Goal: Task Accomplishment & Management: Complete application form

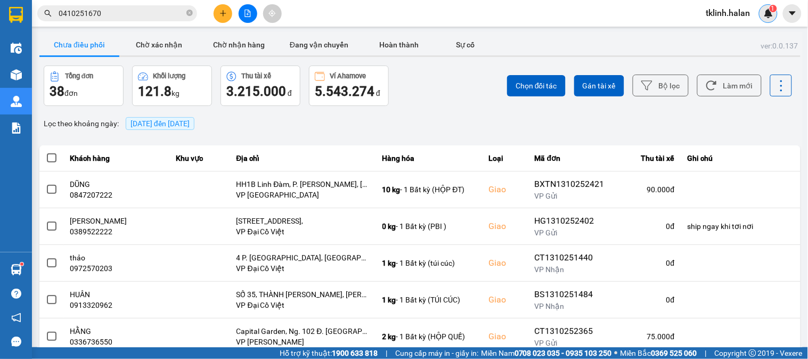
scroll to position [118, 0]
click at [775, 12] on div "1" at bounding box center [768, 13] width 19 height 19
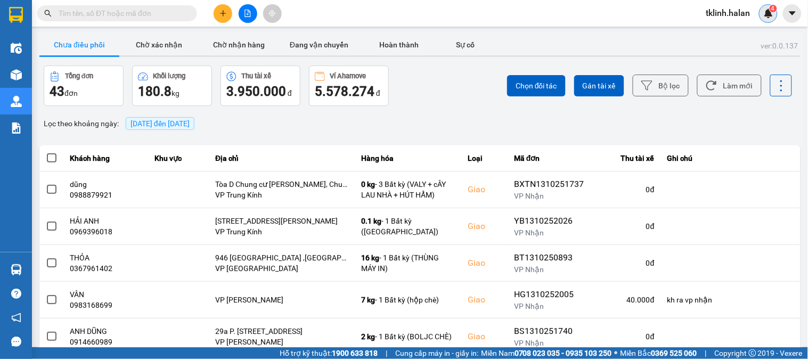
click at [773, 14] on img at bounding box center [769, 14] width 10 height 10
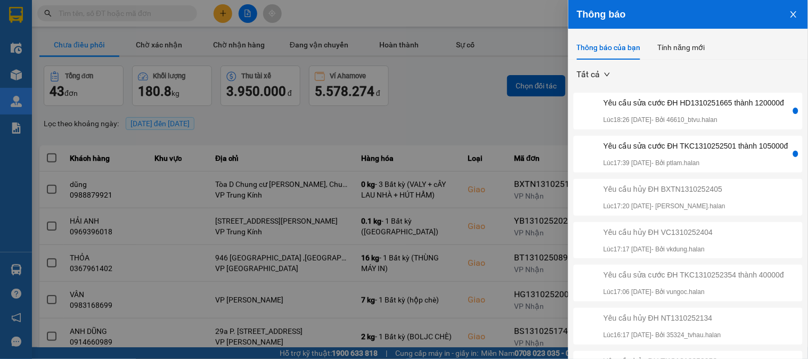
click at [746, 152] on div "Yêu cầu sửa cước ĐH TKC1310252501 thành 105000đ" at bounding box center [696, 146] width 185 height 12
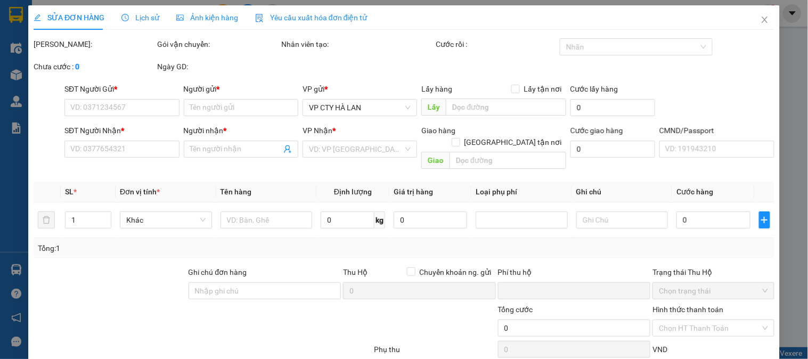
type input "0915933939"
type input "TUẤN XOAN"
type input "0914730996"
type input "HUY PHỐ CÒ ( số đúng ) S.CÔNG"
type input "0"
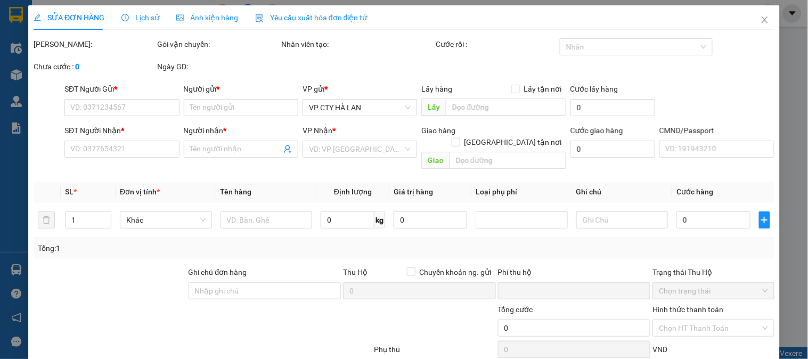
type input "40.000"
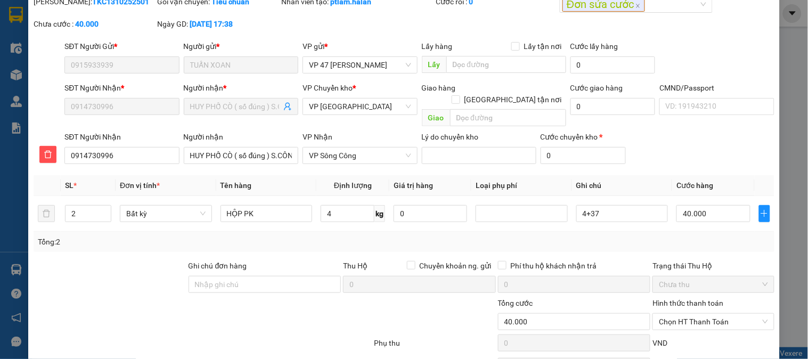
scroll to position [94, 0]
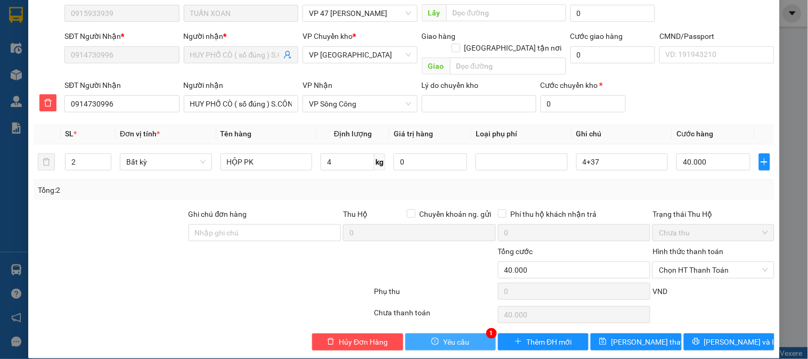
click at [450, 336] on span "Yêu cầu" at bounding box center [456, 342] width 26 height 12
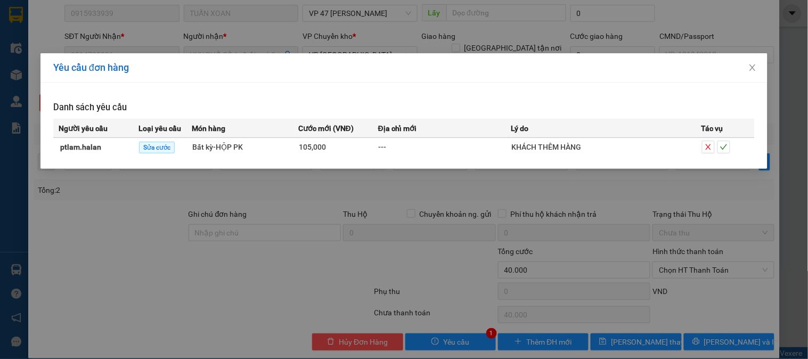
click at [731, 148] on div at bounding box center [728, 147] width 52 height 13
click at [727, 148] on icon "check" at bounding box center [723, 146] width 7 height 7
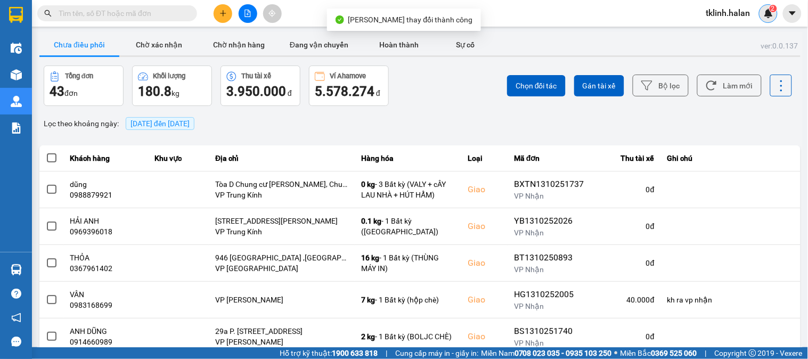
click at [764, 13] on img at bounding box center [769, 14] width 10 height 10
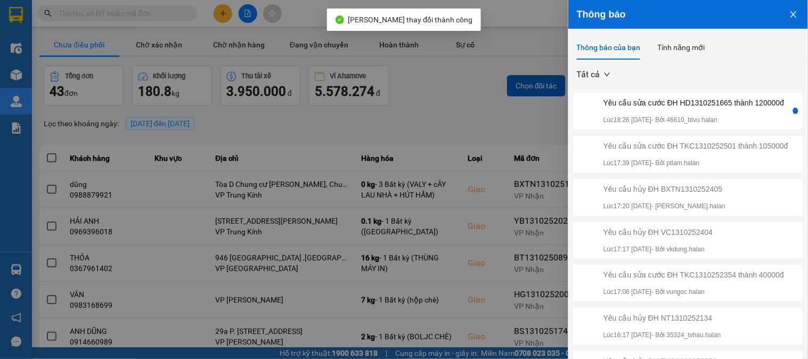
click at [710, 101] on div "Yêu cầu sửa cước ĐH HD1310251665 thành 120000đ" at bounding box center [694, 103] width 181 height 12
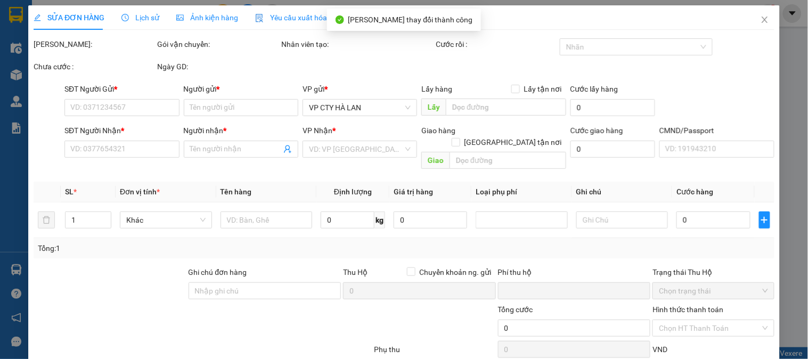
type input "0862691570"
type input "HIẾU"
type input "0866866939"
type input "TUẤN"
type input "0"
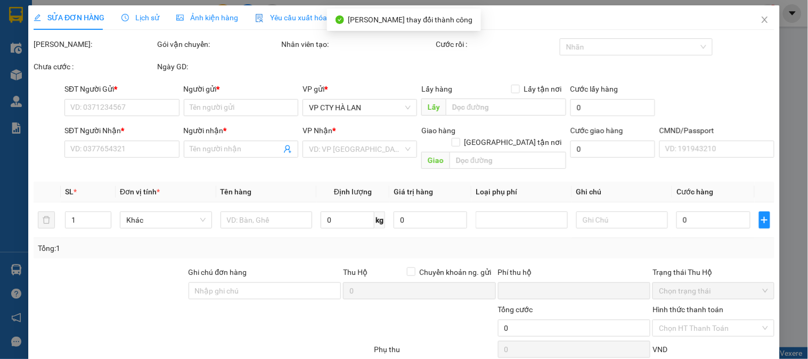
type input "150.000"
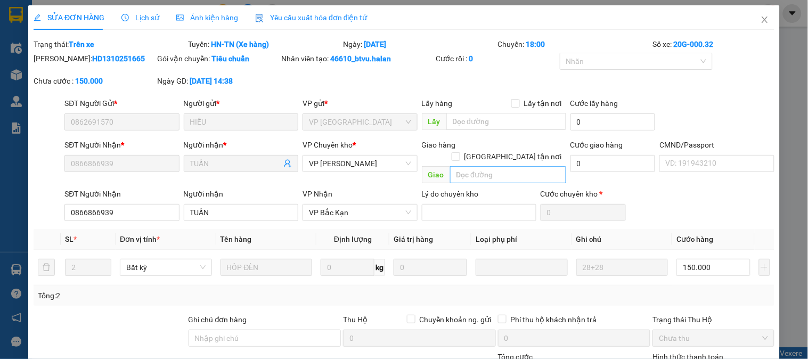
scroll to position [105, 0]
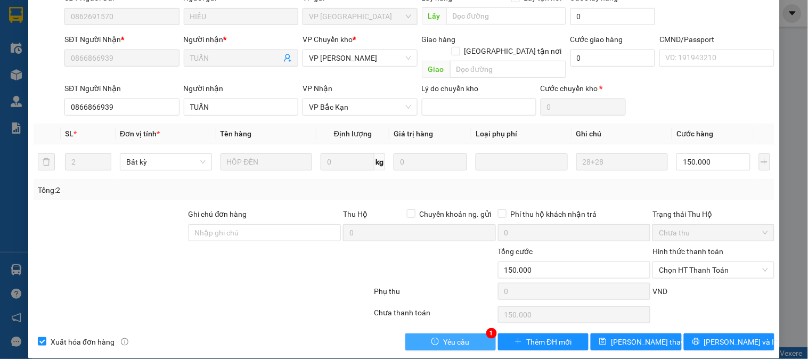
click at [464, 336] on span "Yêu cầu" at bounding box center [456, 342] width 26 height 12
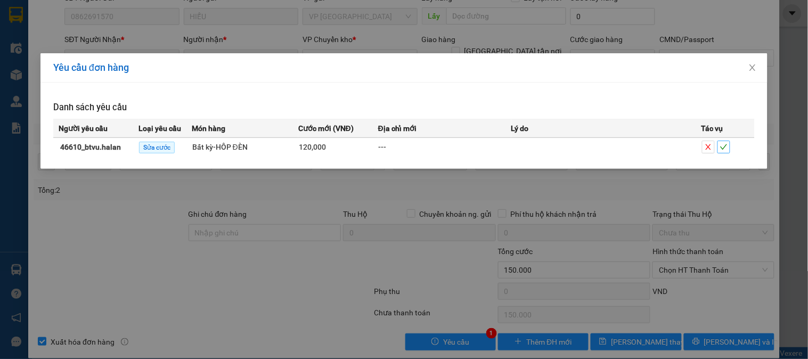
click at [728, 146] on span "check" at bounding box center [724, 146] width 12 height 7
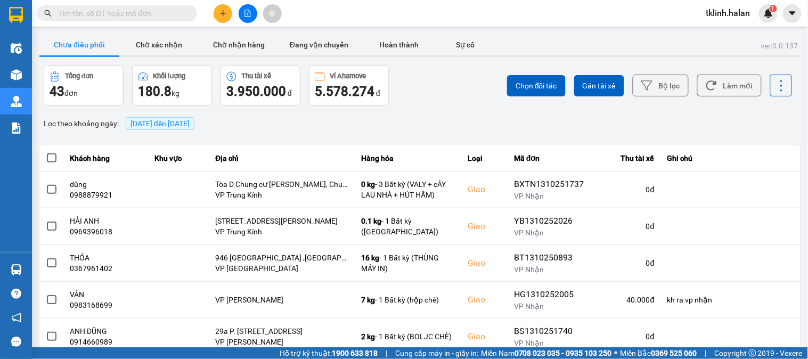
click at [152, 9] on input "text" at bounding box center [122, 13] width 126 height 12
paste input "HT1310251998"
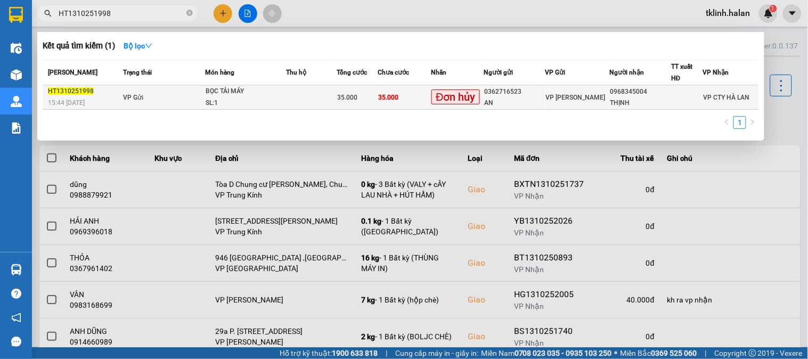
type input "HT1310251998"
click at [332, 99] on td at bounding box center [311, 97] width 51 height 25
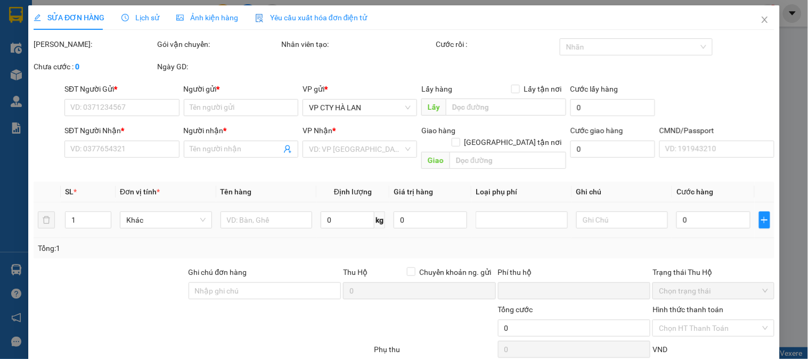
type input "0362716523"
type input "AN"
type input "0968345004"
type input "THỊNH"
type input "0"
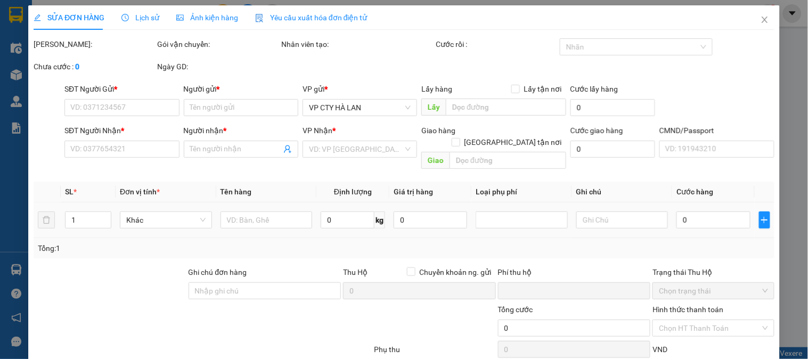
type input "35.000"
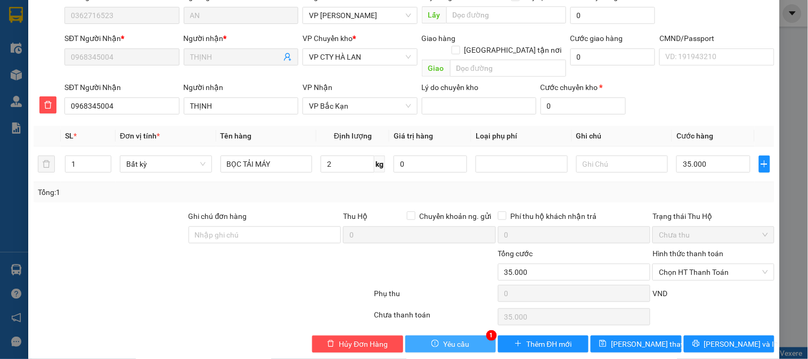
scroll to position [94, 0]
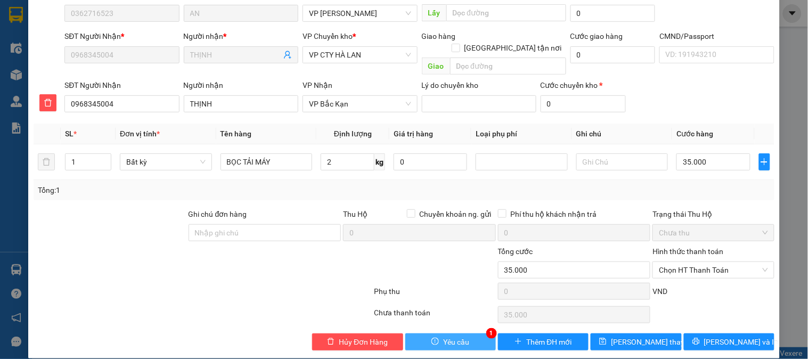
click at [453, 336] on span "Yêu cầu" at bounding box center [456, 342] width 26 height 12
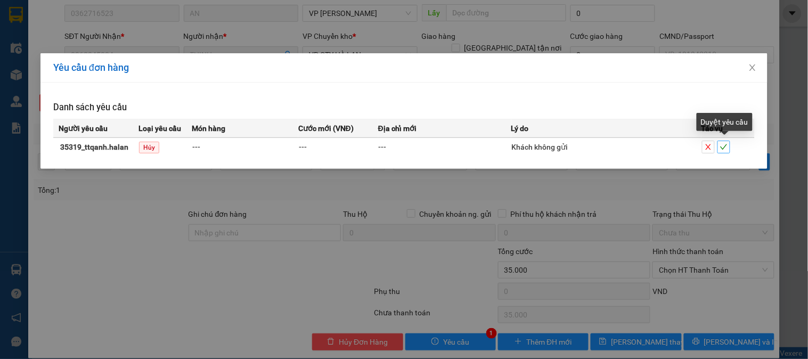
click at [723, 149] on icon "check" at bounding box center [724, 146] width 7 height 5
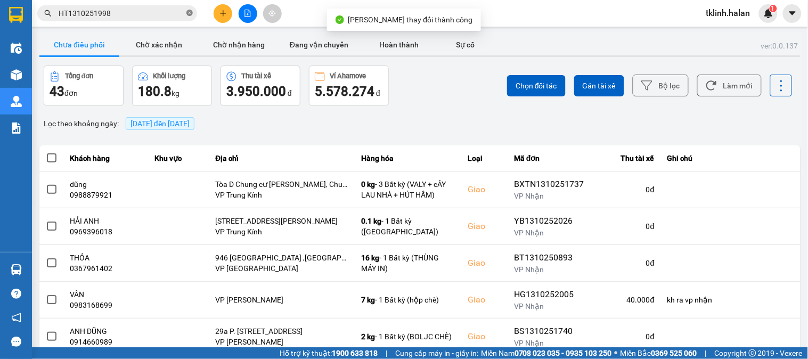
click at [192, 13] on icon "close-circle" at bounding box center [189, 13] width 6 height 6
paste input "HT1310251992"
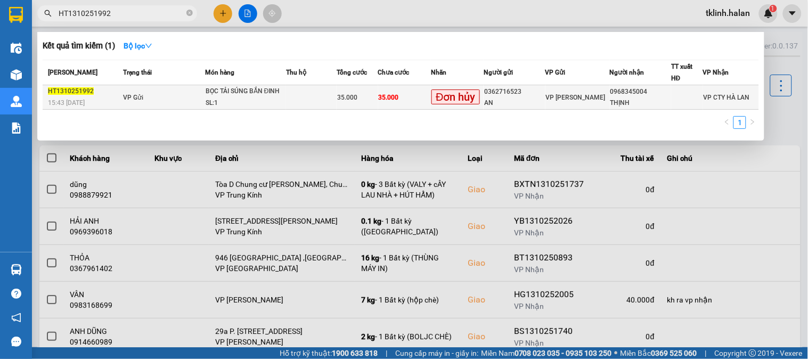
type input "HT1310251992"
click at [390, 102] on td "35.000" at bounding box center [404, 97] width 53 height 25
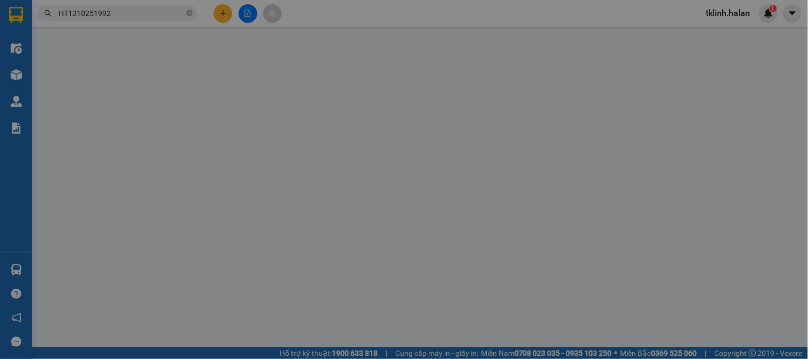
type input "0362716523"
type input "AN"
type input "0968345004"
type input "THỊNH"
type input "0"
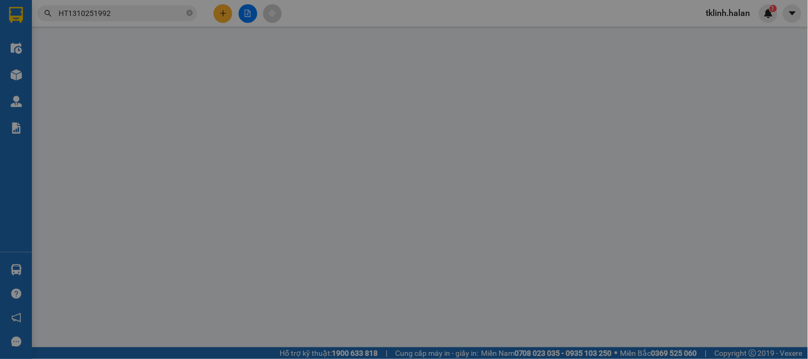
type input "35.000"
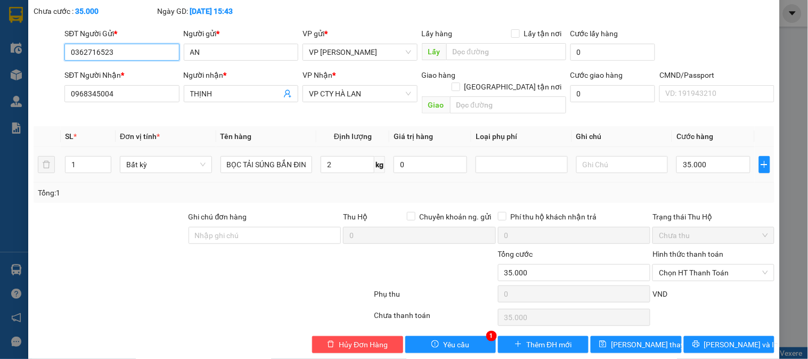
scroll to position [59, 0]
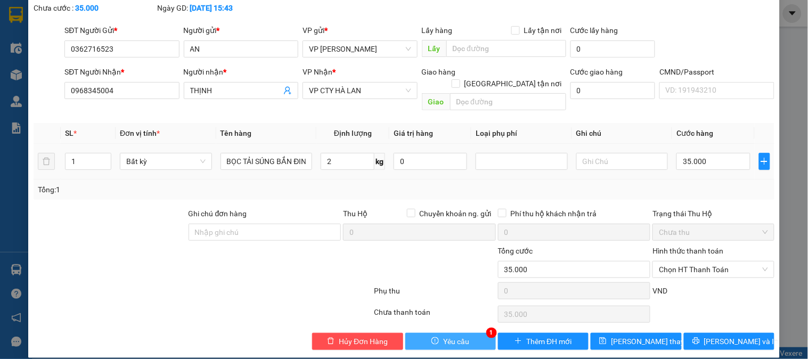
click at [464, 336] on span "Yêu cầu" at bounding box center [456, 342] width 26 height 12
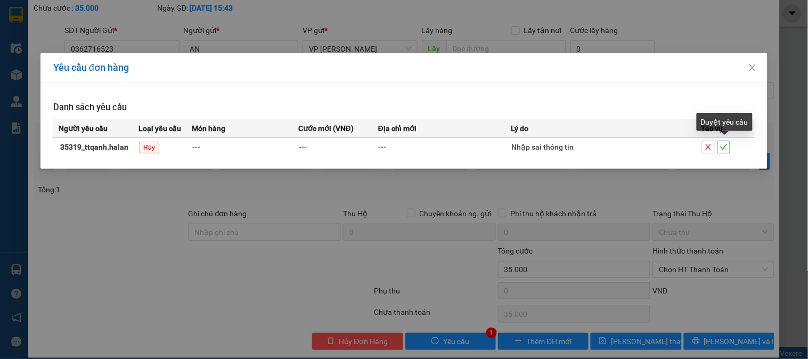
click at [726, 148] on icon "check" at bounding box center [723, 146] width 7 height 7
